Goal: Task Accomplishment & Management: Use online tool/utility

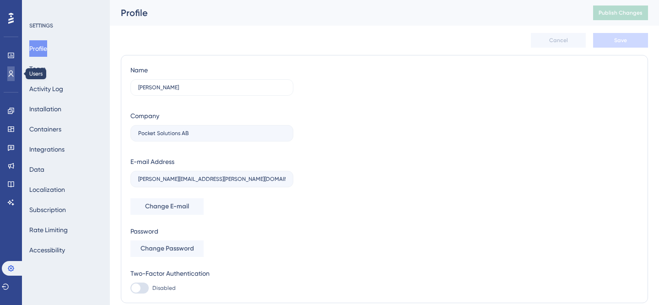
click at [13, 74] on icon at bounding box center [10, 73] width 7 height 7
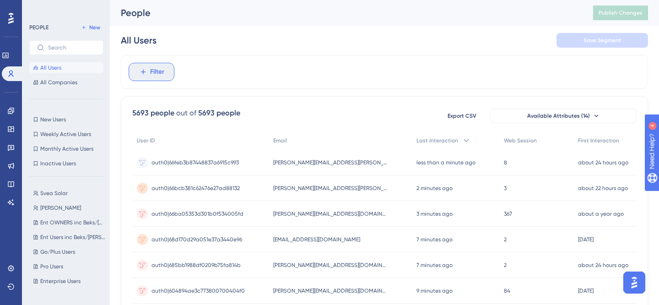
click at [158, 78] on button "Filter" at bounding box center [152, 72] width 46 height 18
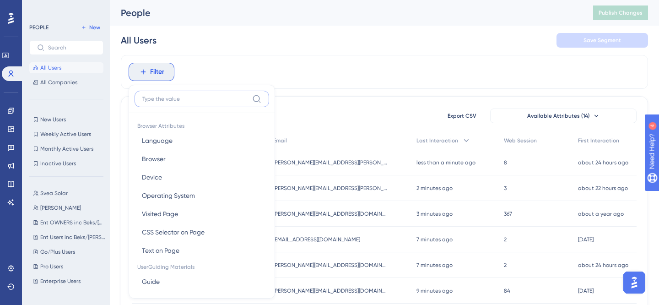
scroll to position [37, 0]
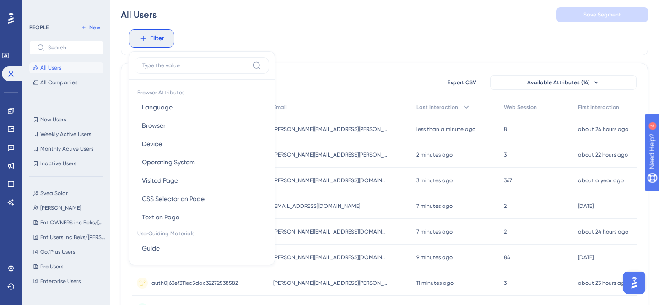
click at [303, 45] on div "Filter Browser Attributes Language Language Browser Browser Device Device Opera…" at bounding box center [384, 39] width 527 height 34
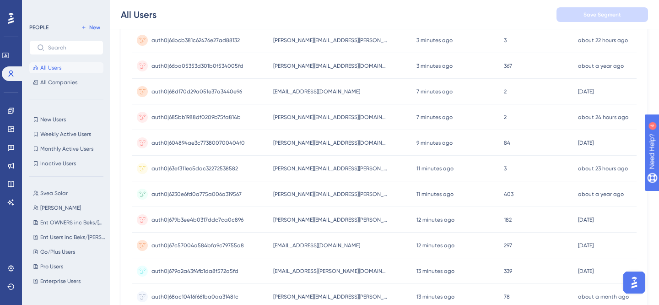
scroll to position [431, 0]
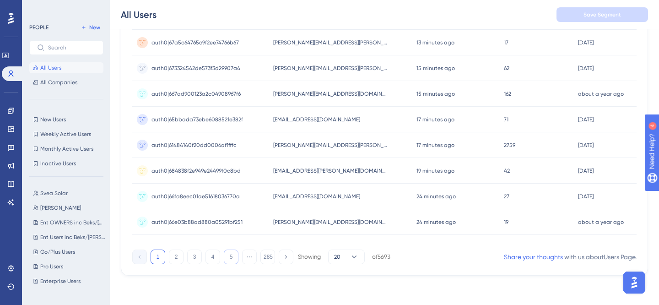
click at [228, 258] on button "5" at bounding box center [231, 256] width 15 height 15
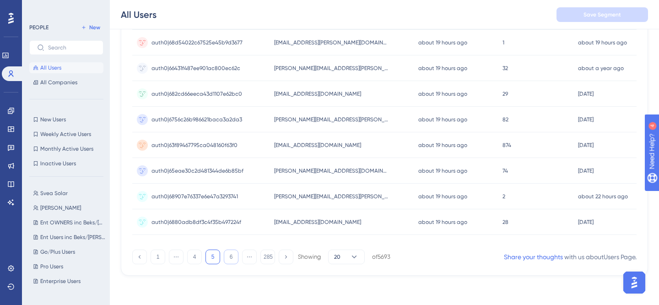
click at [236, 257] on button "6" at bounding box center [231, 256] width 15 height 15
click at [233, 259] on button "7" at bounding box center [231, 256] width 15 height 15
click at [238, 258] on button "8" at bounding box center [231, 256] width 15 height 15
click at [239, 258] on div "1 ⋯ 7 8 9 ⋯ 285 Showing 20 of 5693" at bounding box center [261, 256] width 258 height 15
click at [134, 255] on button at bounding box center [139, 256] width 15 height 15
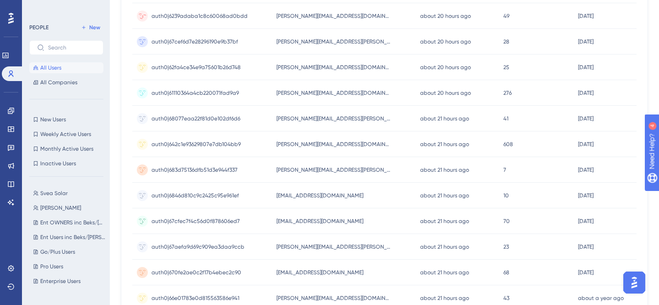
scroll to position [0, 0]
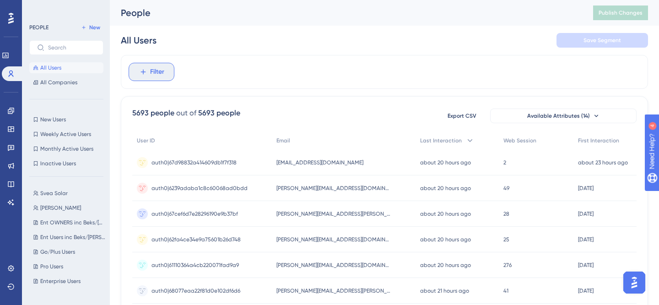
click at [152, 75] on span "Filter" at bounding box center [157, 71] width 14 height 11
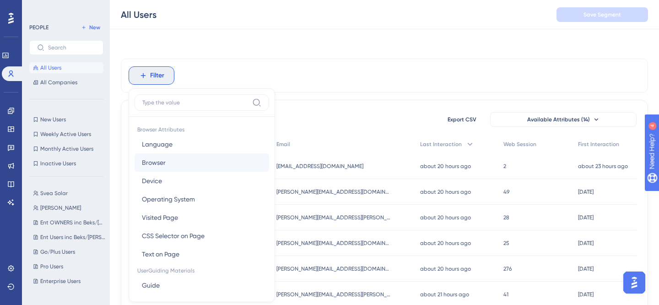
scroll to position [37, 0]
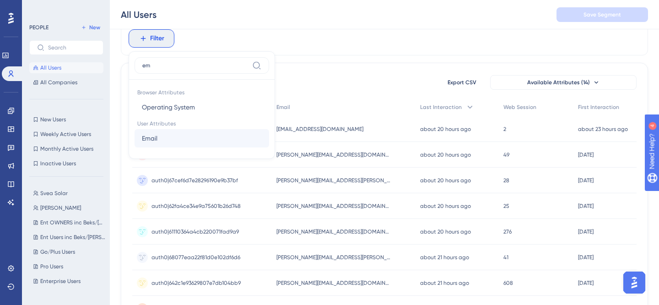
type input "em"
click at [188, 138] on button "Email Email" at bounding box center [201, 138] width 134 height 18
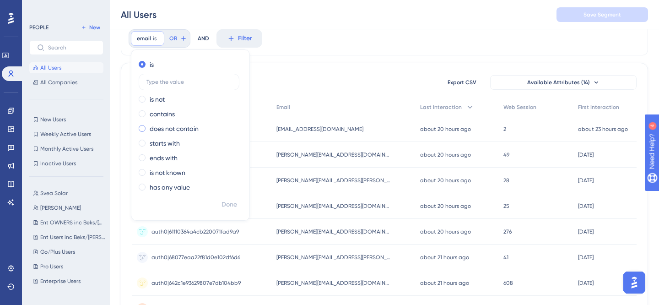
click at [172, 129] on label "does not contain" at bounding box center [174, 128] width 49 height 11
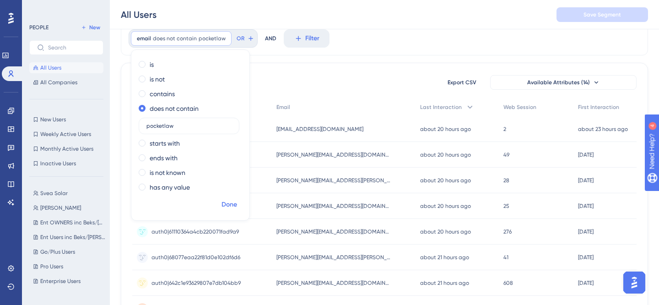
type input "pocketlaw"
click at [226, 208] on span "Done" at bounding box center [229, 204] width 16 height 11
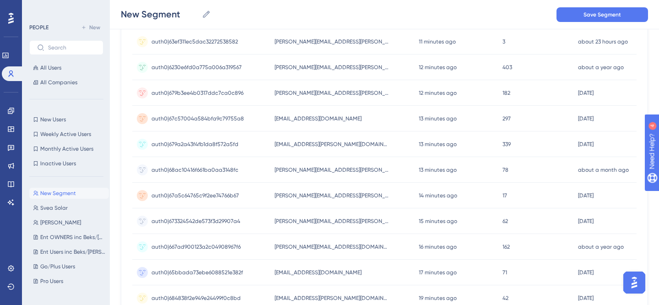
scroll to position [431, 0]
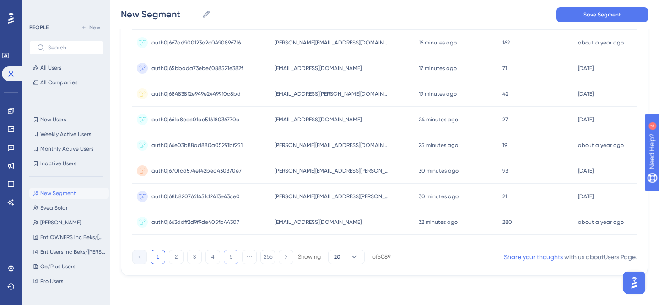
click at [233, 261] on button "5" at bounding box center [231, 256] width 15 height 15
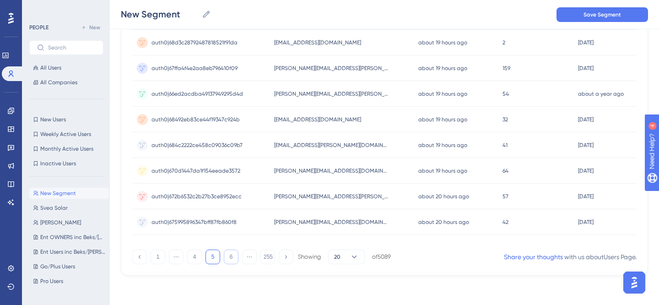
click at [237, 258] on button "6" at bounding box center [231, 256] width 15 height 15
click at [233, 258] on button "7" at bounding box center [231, 256] width 15 height 15
click at [233, 258] on button "8" at bounding box center [231, 256] width 15 height 15
click at [233, 258] on div at bounding box center [374, 185] width 567 height 239
click at [231, 258] on button "9" at bounding box center [231, 256] width 15 height 15
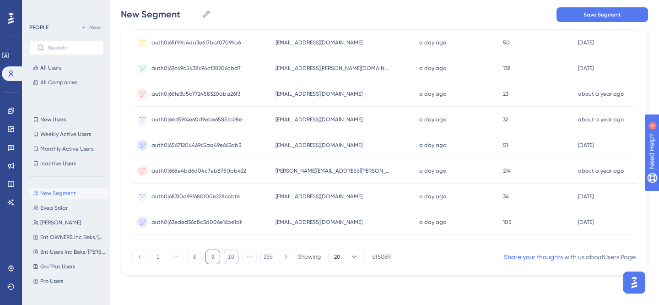
click at [231, 258] on button "10" at bounding box center [231, 256] width 15 height 15
click at [231, 258] on div at bounding box center [374, 185] width 567 height 239
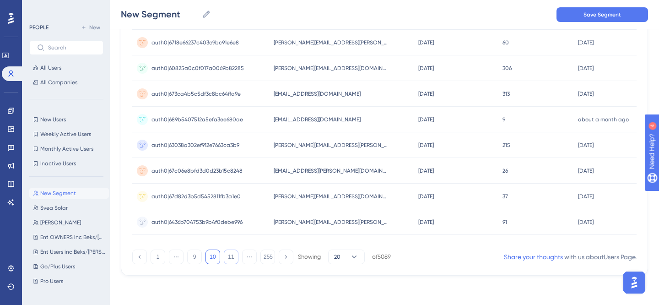
click at [231, 257] on button "11" at bounding box center [231, 256] width 15 height 15
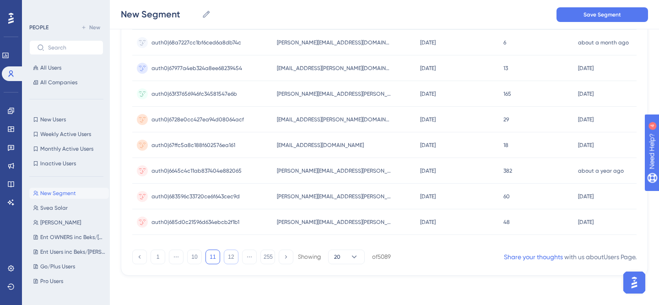
click at [231, 257] on button "12" at bounding box center [231, 256] width 15 height 15
click at [231, 257] on button "13" at bounding box center [231, 256] width 15 height 15
click at [231, 257] on button "14" at bounding box center [231, 256] width 15 height 15
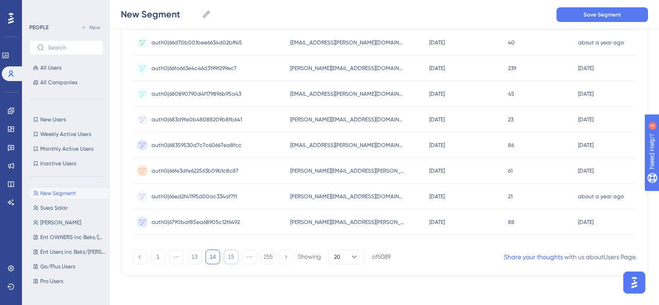
click at [232, 256] on button "15" at bounding box center [231, 256] width 15 height 15
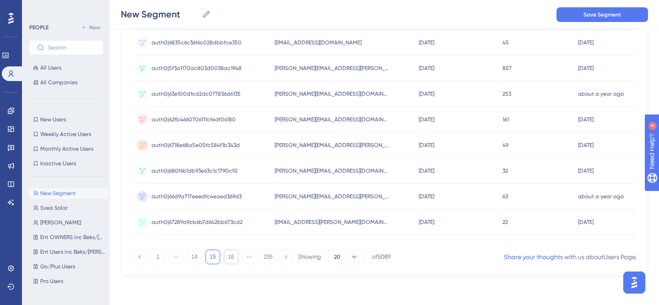
click at [234, 258] on button "16" at bounding box center [231, 256] width 15 height 15
click at [232, 258] on button "17" at bounding box center [231, 256] width 15 height 15
click at [231, 257] on button "18" at bounding box center [231, 256] width 15 height 15
click at [231, 255] on div at bounding box center [374, 185] width 567 height 239
click at [231, 258] on button "19" at bounding box center [231, 256] width 15 height 15
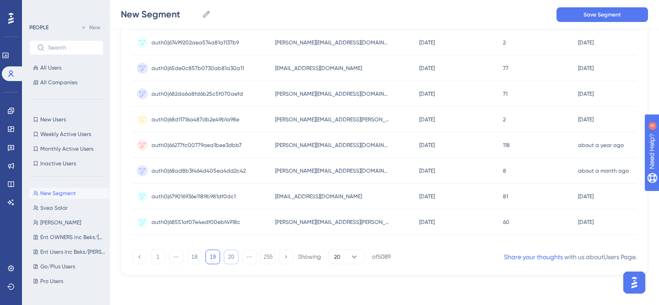
click at [231, 258] on button "20" at bounding box center [231, 256] width 15 height 15
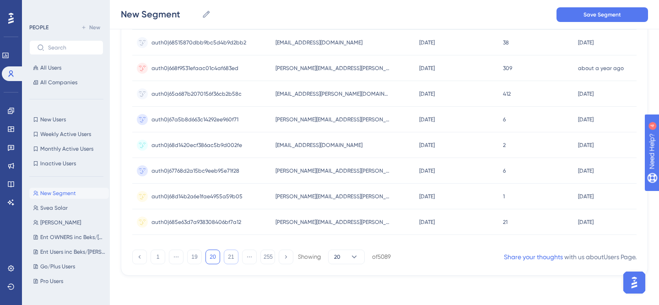
click at [230, 257] on button "21" at bounding box center [231, 256] width 15 height 15
click at [230, 257] on button "22" at bounding box center [231, 256] width 15 height 15
click at [230, 257] on button "23" at bounding box center [231, 256] width 15 height 15
click at [231, 258] on button "24" at bounding box center [231, 256] width 15 height 15
click at [225, 259] on button "25" at bounding box center [231, 256] width 15 height 15
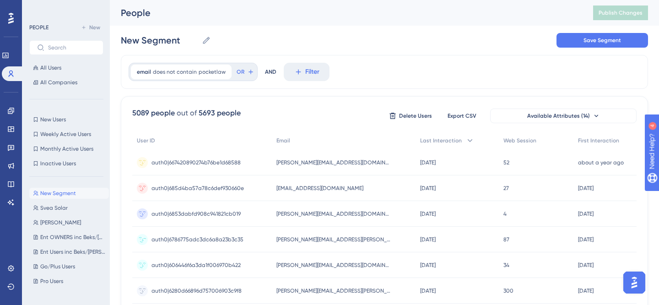
scroll to position [42, 0]
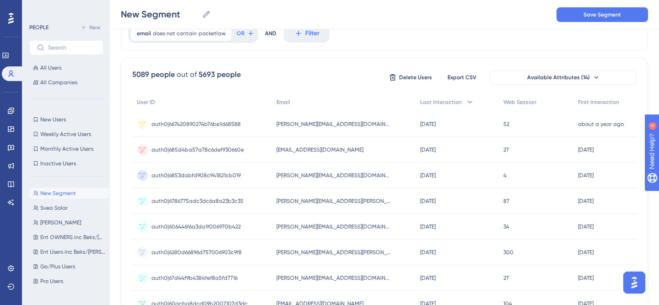
click at [292, 268] on div "[PERSON_NAME][EMAIL_ADDRESS][DOMAIN_NAME] [DOMAIN_NAME][EMAIL_ADDRESS][DOMAIN_N…" at bounding box center [343, 278] width 143 height 26
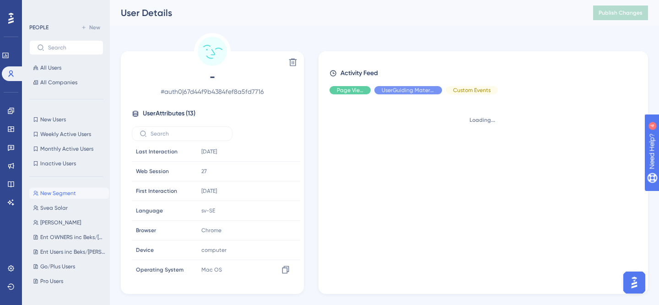
scroll to position [58, 0]
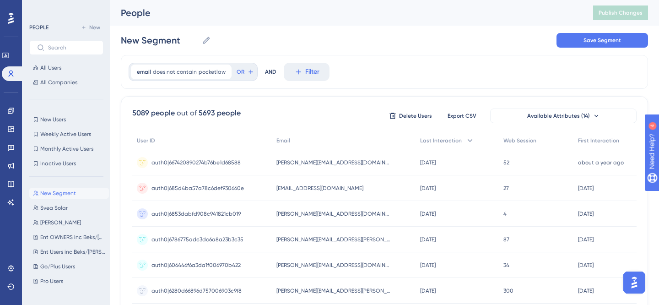
scroll to position [22, 0]
